Goal: Information Seeking & Learning: Understand process/instructions

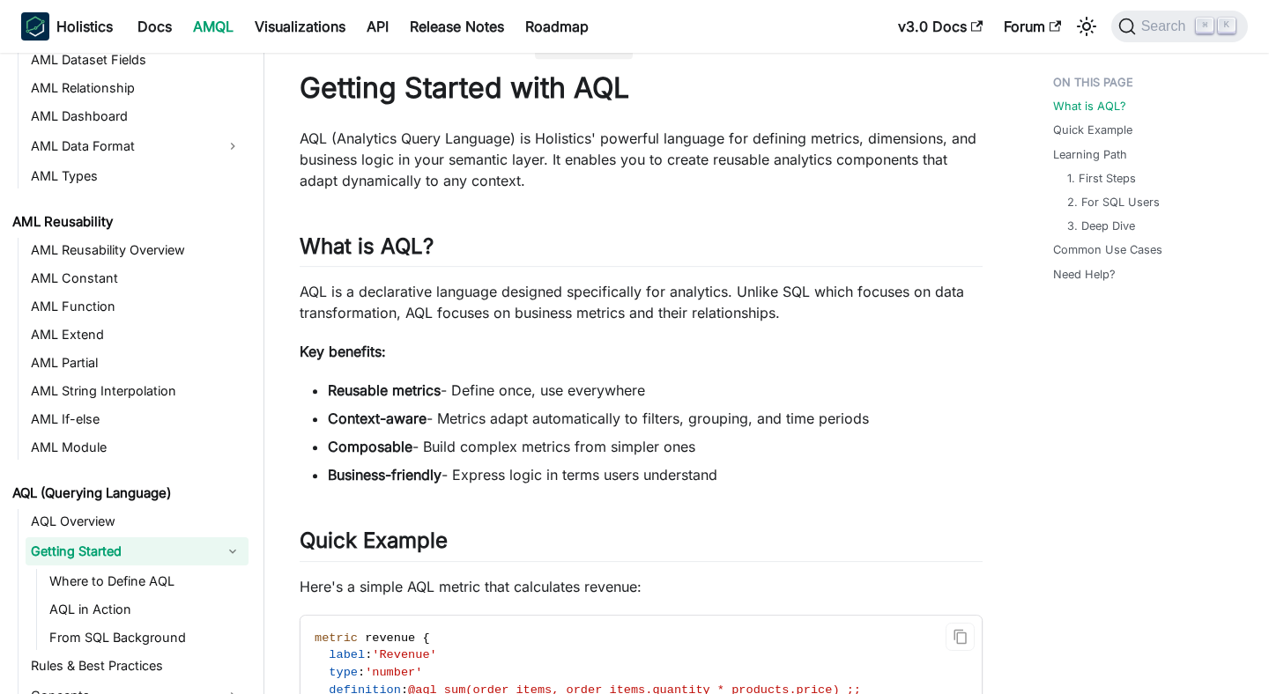
scroll to position [52, 0]
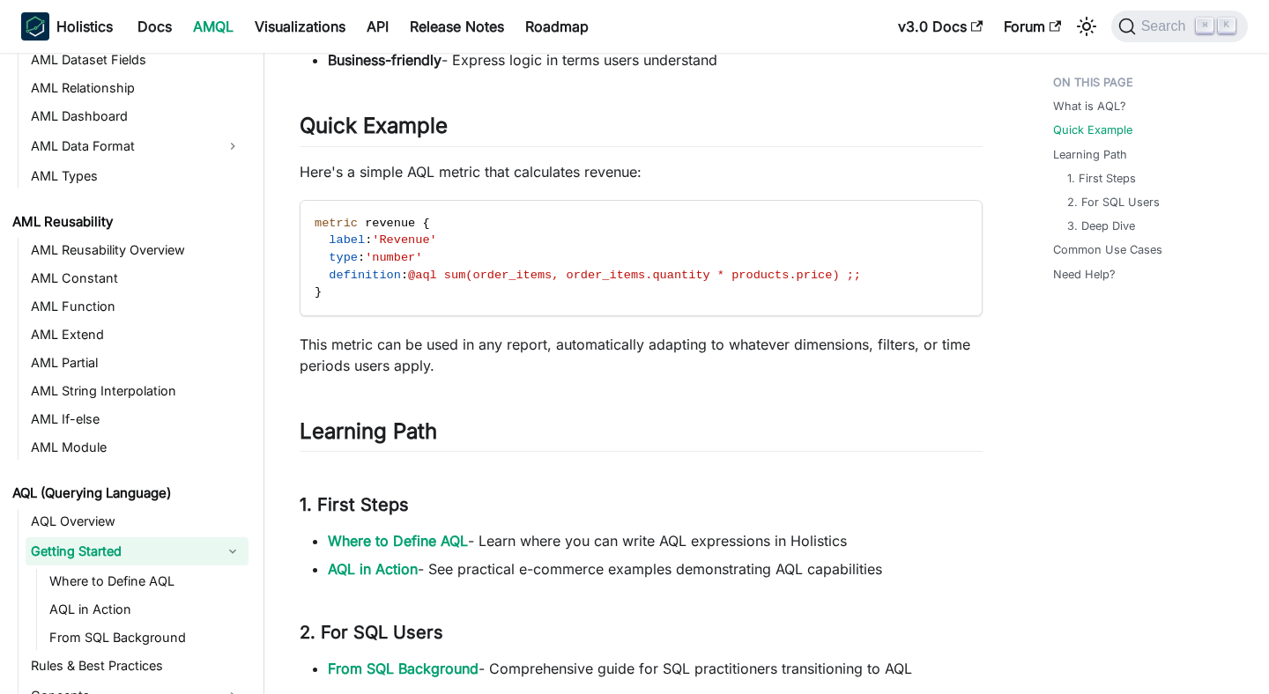
scroll to position [481, 0]
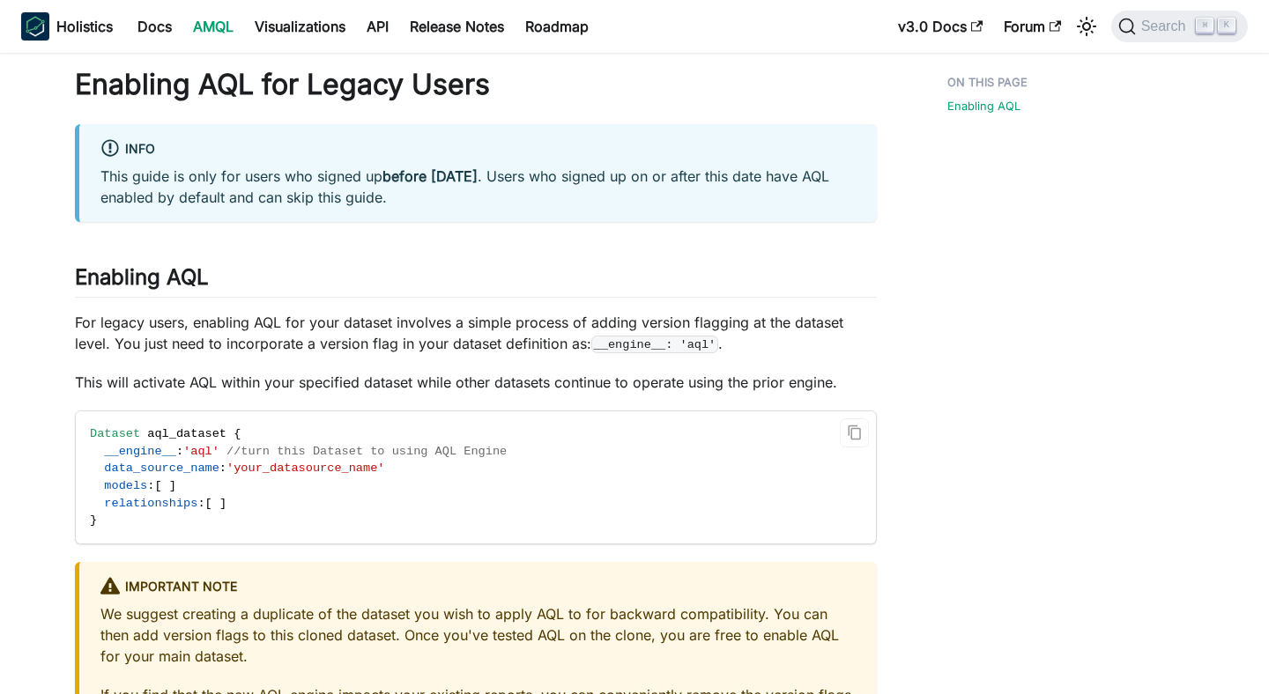
click at [286, 455] on span "//turn this Dataset to using AQL Engine" at bounding box center [366, 451] width 280 height 13
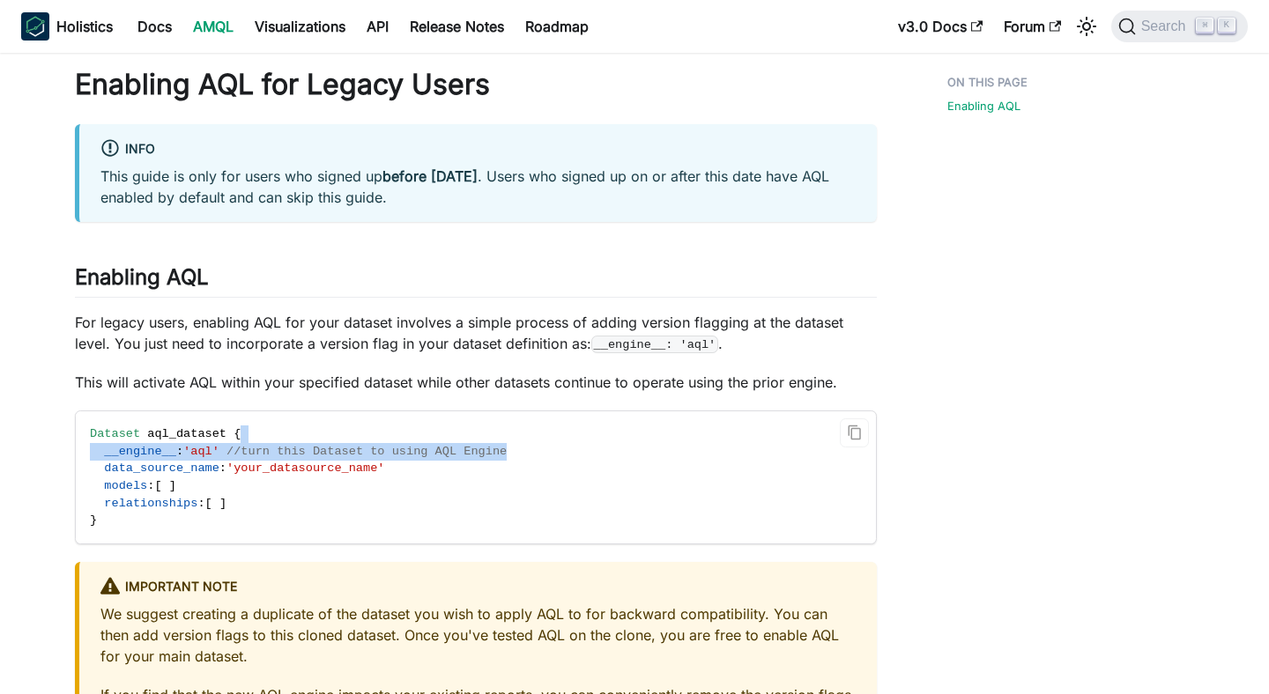
click at [286, 455] on span "//turn this Dataset to using AQL Engine" at bounding box center [366, 451] width 280 height 13
copy code "__engine__ : 'aql' //turn this Dataset to using AQL Engine"
